Goal: Task Accomplishment & Management: Manage account settings

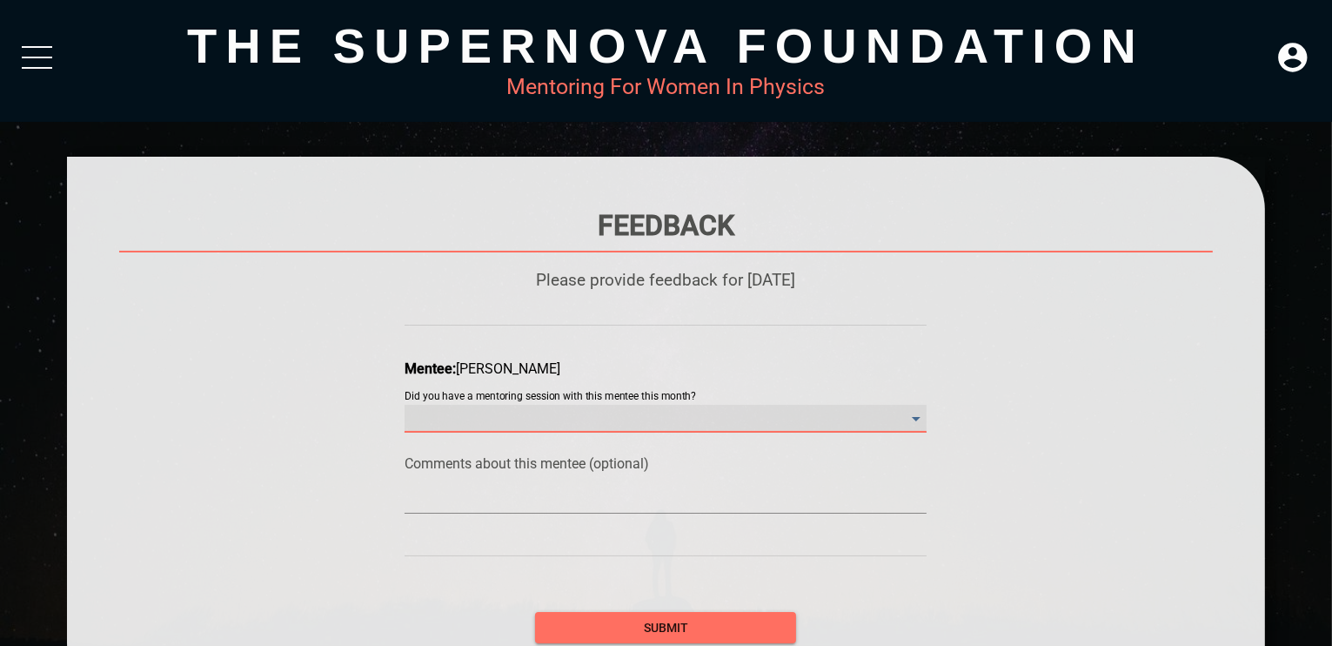
click at [625, 417] on month\? "​" at bounding box center [666, 419] width 522 height 28
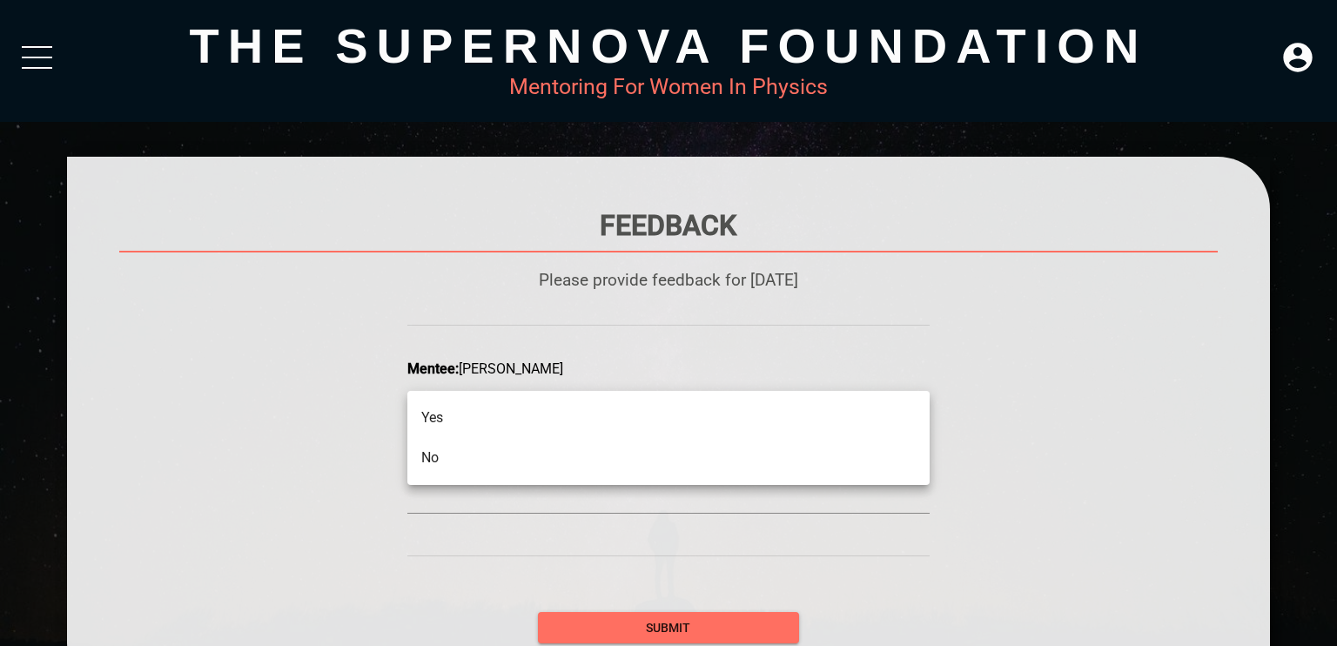
click at [618, 467] on li "No" at bounding box center [668, 458] width 522 height 40
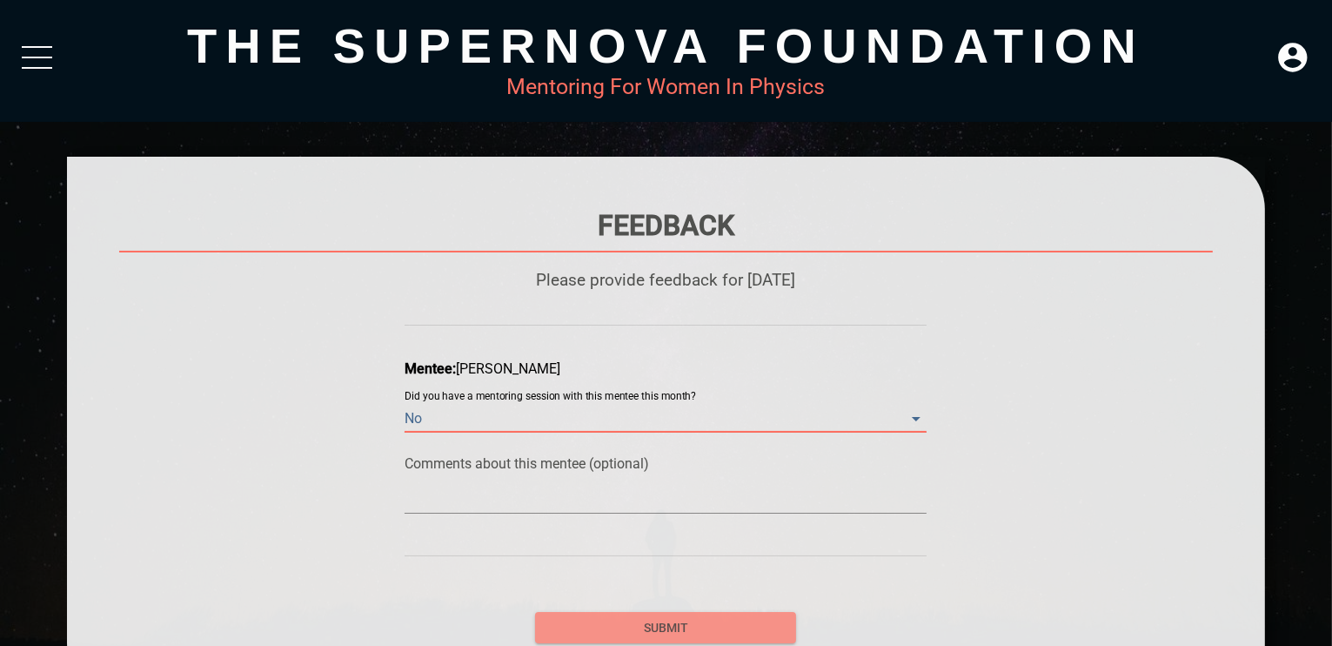
click at [622, 623] on span "submit" at bounding box center [665, 628] width 233 height 22
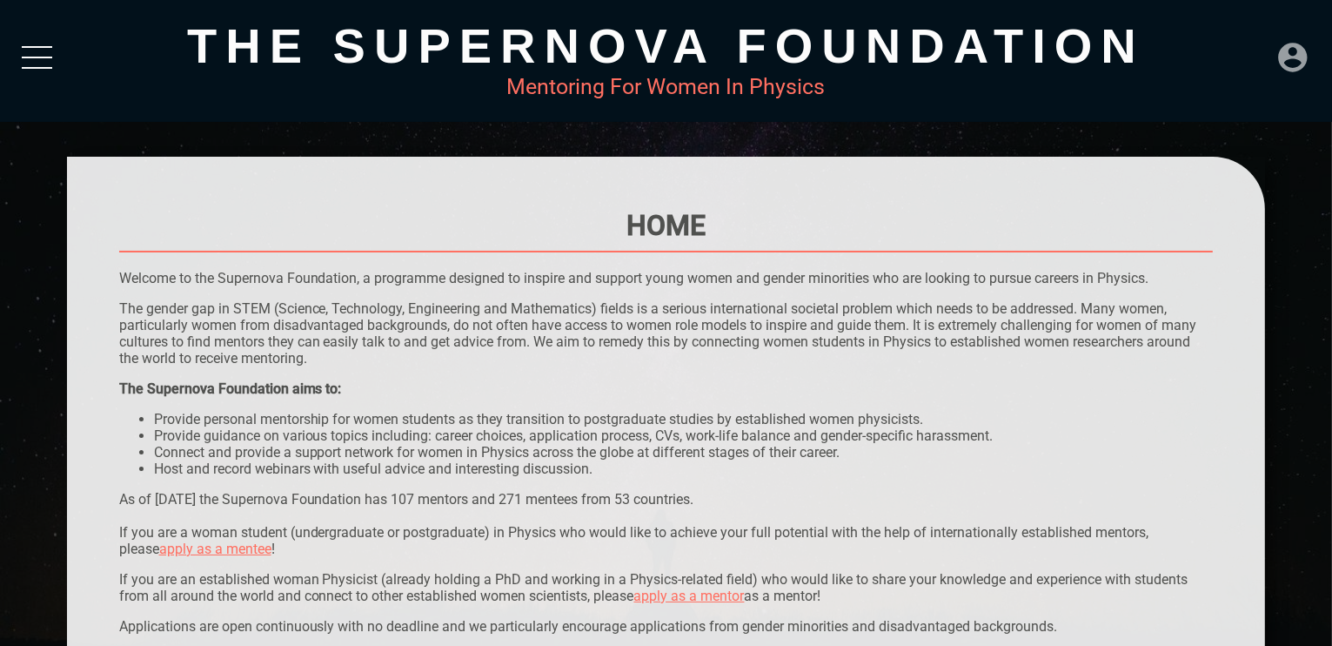
click at [1296, 60] on icon at bounding box center [1293, 57] width 35 height 35
click at [1217, 48] on div "LOGIN" at bounding box center [1235, 52] width 57 height 34
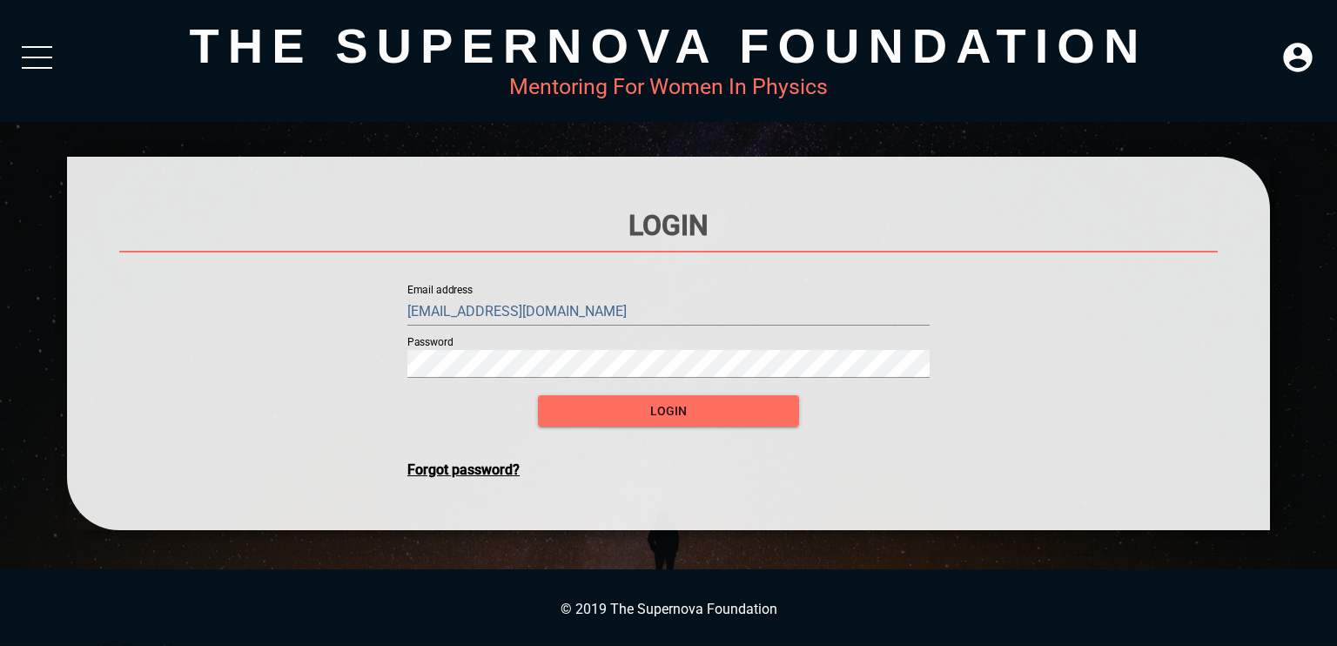
click at [621, 313] on input "[EMAIL_ADDRESS][DOMAIN_NAME]" at bounding box center [668, 312] width 522 height 28
type input "[EMAIL_ADDRESS][DOMAIN_NAME]"
click at [778, 409] on span "login" at bounding box center [668, 411] width 233 height 22
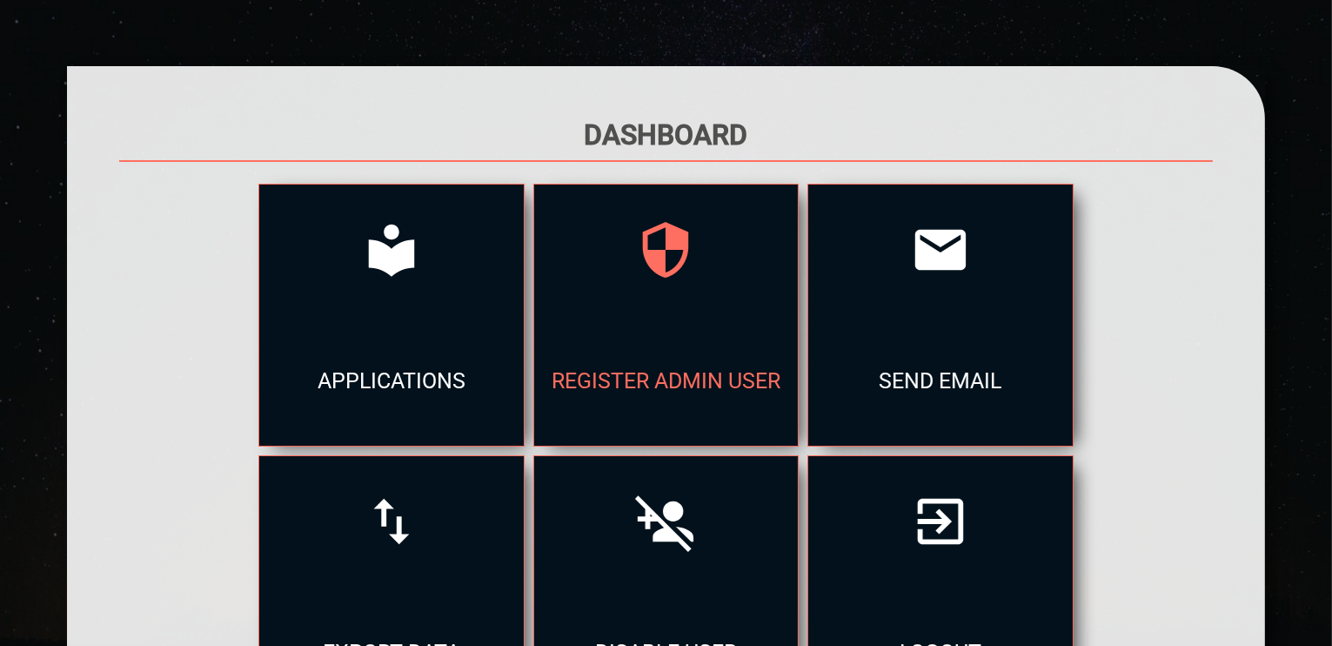
scroll to position [125, 0]
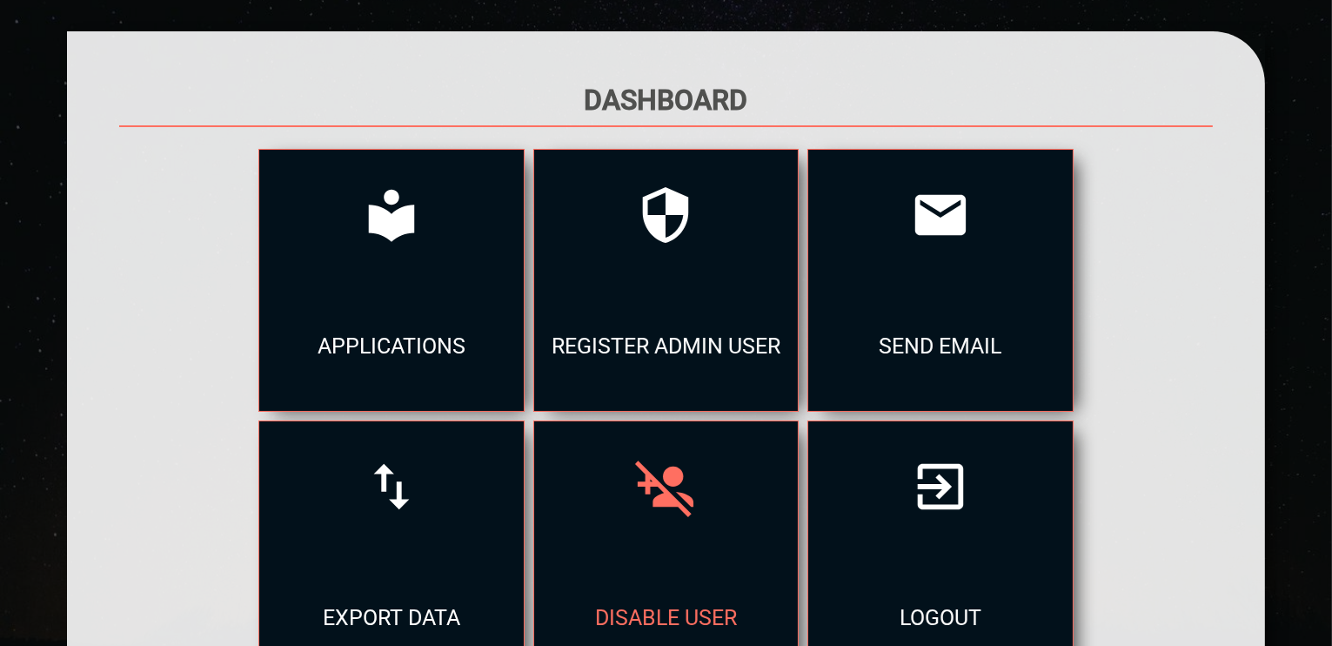
click at [658, 521] on div at bounding box center [666, 486] width 264 height 131
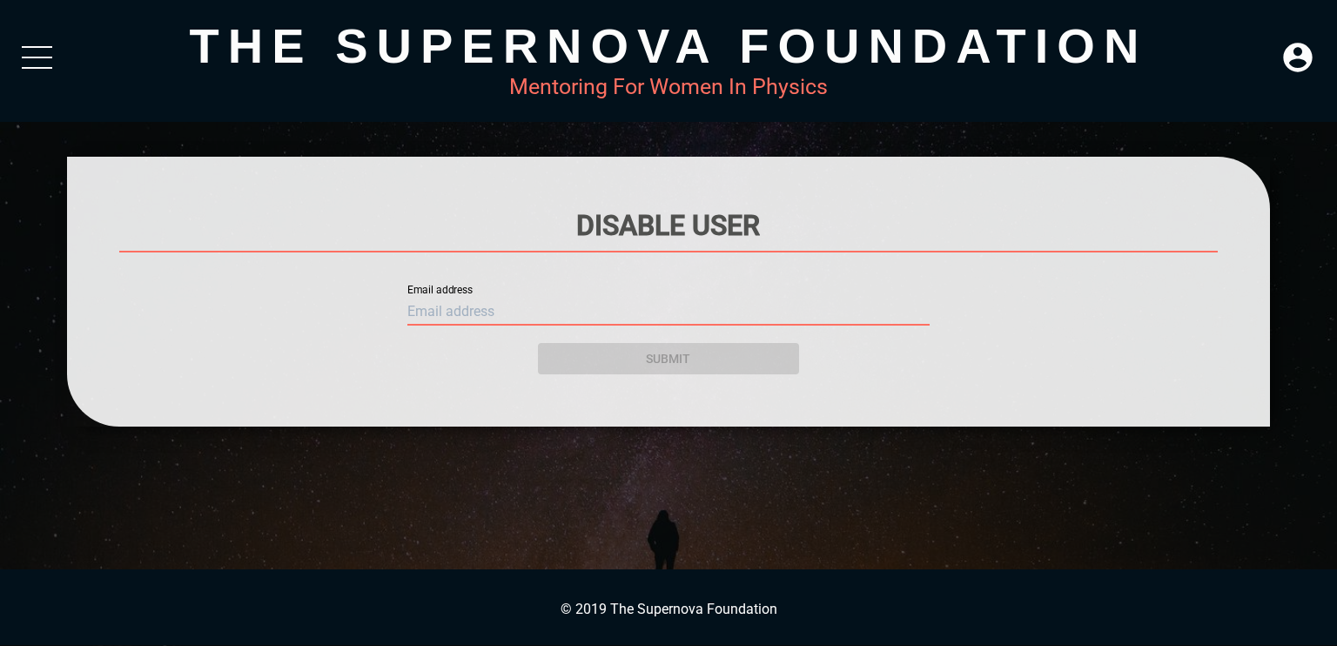
click at [560, 304] on input "text" at bounding box center [668, 312] width 522 height 28
paste input "[EMAIL_ADDRESS][DOMAIN_NAME]"
type input "[EMAIL_ADDRESS][DOMAIN_NAME]"
click at [705, 365] on div "submit" at bounding box center [668, 348] width 261 height 52
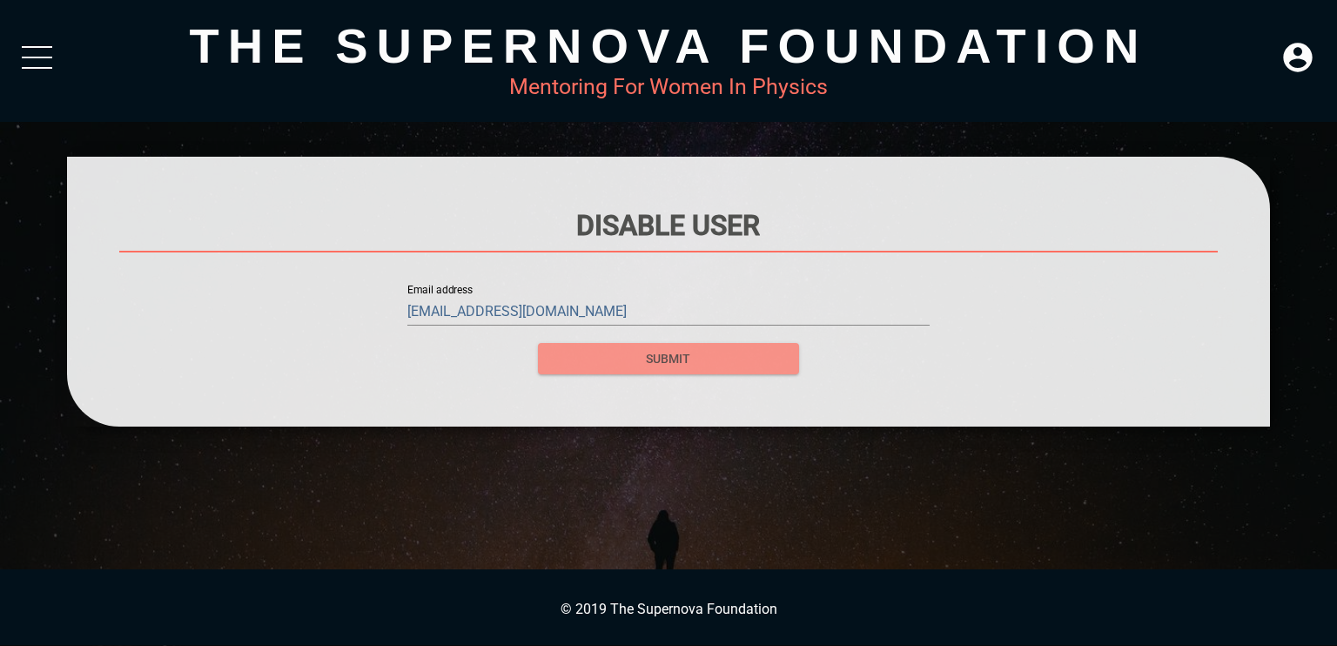
click at [704, 364] on span "submit" at bounding box center [668, 359] width 233 height 22
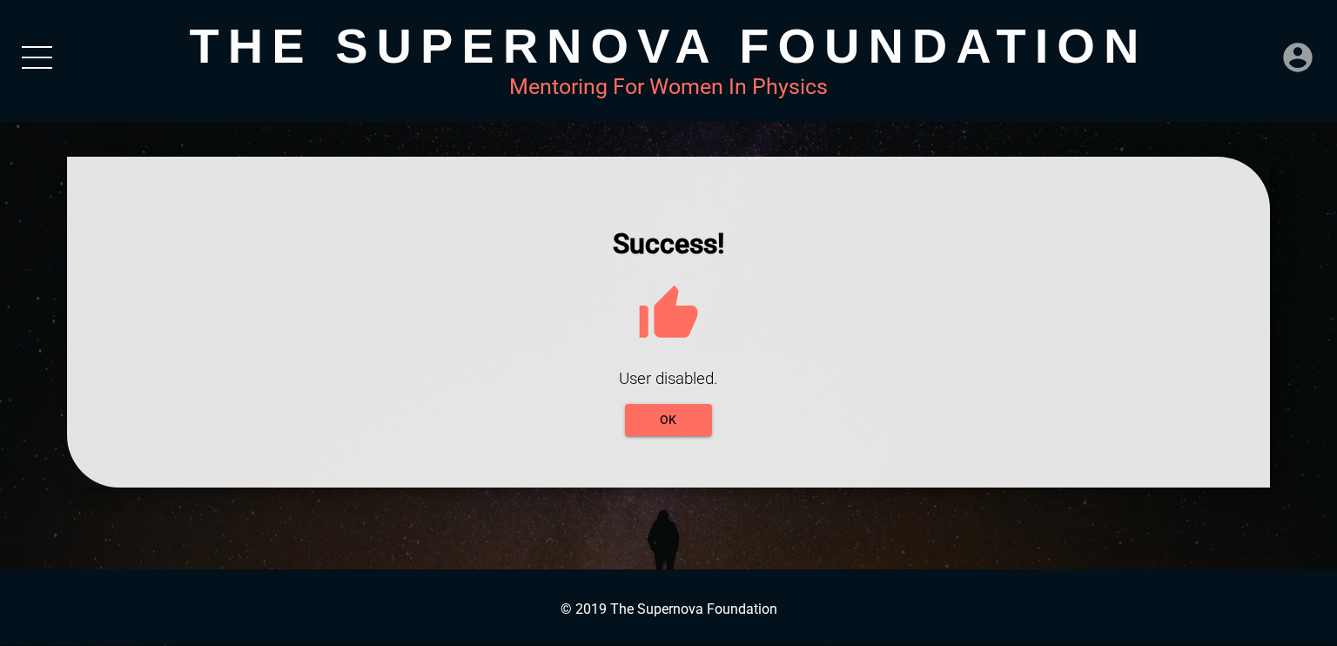
click at [1312, 57] on icon at bounding box center [1297, 57] width 35 height 35
click at [1251, 44] on div "LOGOUT" at bounding box center [1260, 52] width 99 height 34
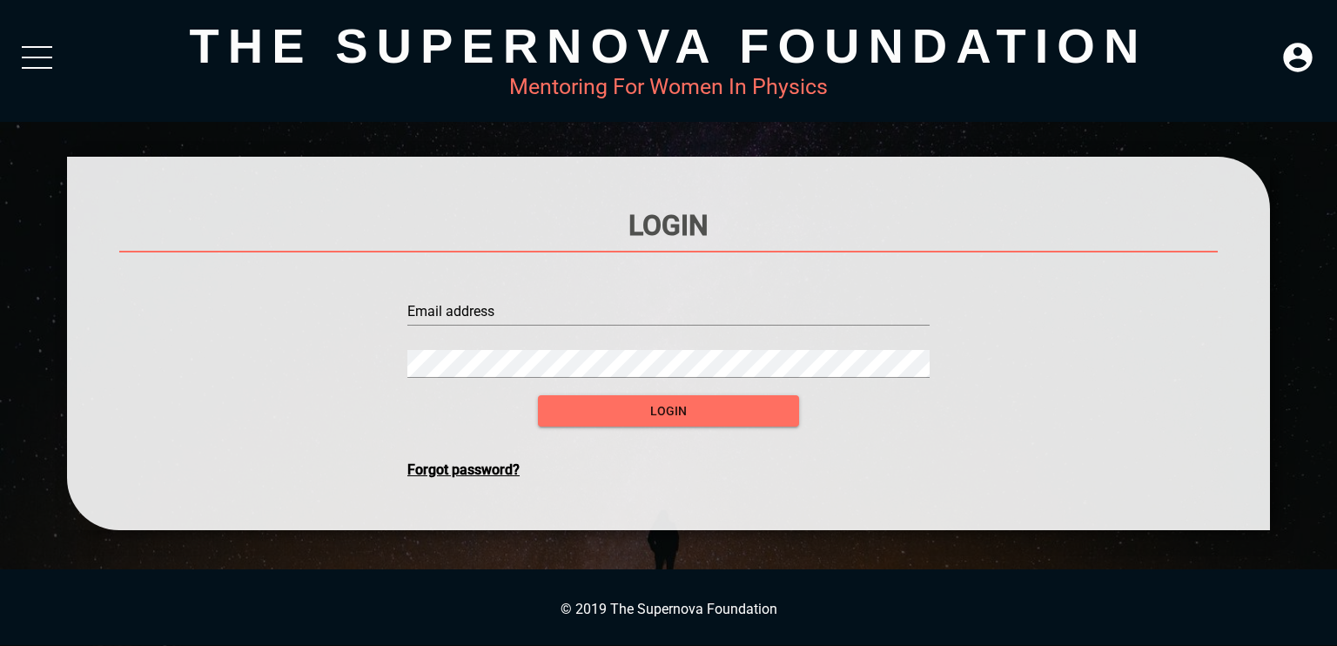
type input "[EMAIL_ADDRESS][DOMAIN_NAME]"
